Goal: Find specific page/section: Find specific page/section

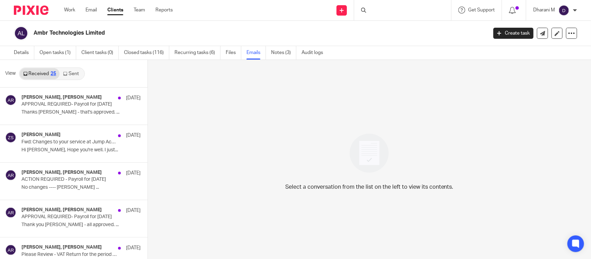
click at [390, 11] on div at bounding box center [402, 10] width 97 height 20
click at [382, 7] on form at bounding box center [405, 10] width 74 height 9
click at [402, 11] on input "Search" at bounding box center [399, 11] width 62 height 6
type input "zaman"
click button "submit" at bounding box center [0, 0] width 0 height 0
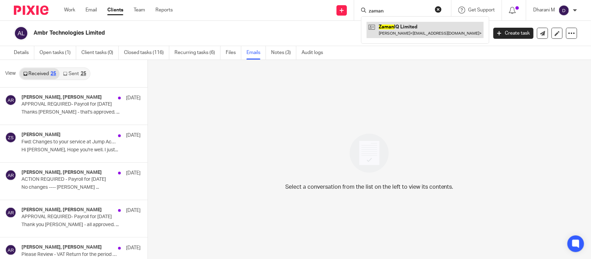
click at [408, 25] on link at bounding box center [425, 30] width 117 height 16
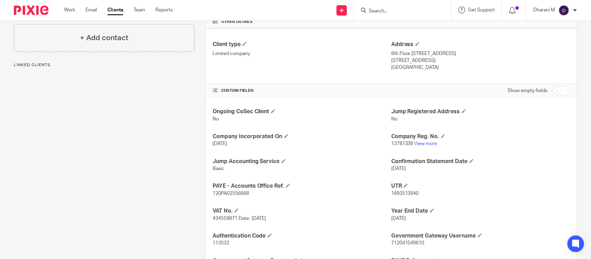
scroll to position [170, 0]
